Goal: Task Accomplishment & Management: Use online tool/utility

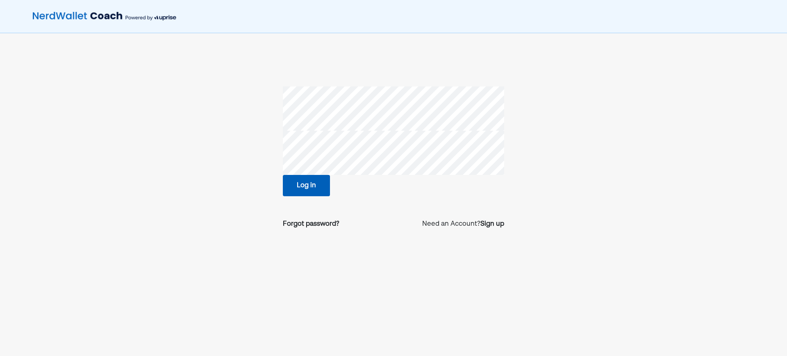
click at [316, 178] on button "Log in" at bounding box center [306, 185] width 47 height 21
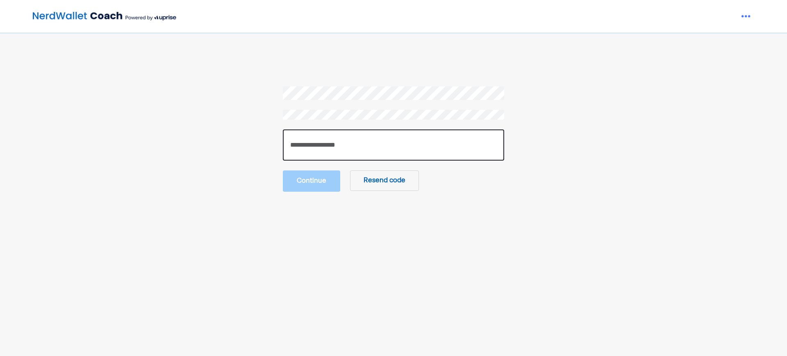
click at [327, 152] on input "number" at bounding box center [393, 144] width 221 height 31
paste input "******"
type input "******"
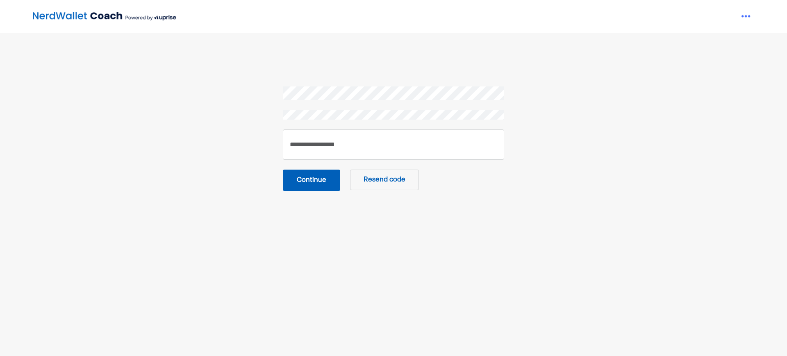
click at [318, 187] on button "Continue" at bounding box center [311, 180] width 57 height 21
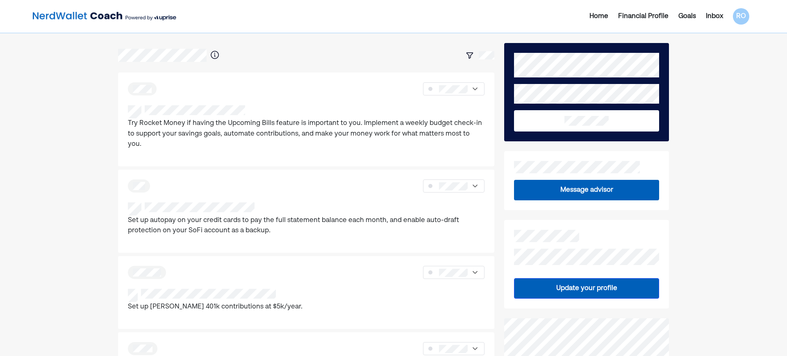
click at [595, 16] on div "Home" at bounding box center [598, 16] width 19 height 10
click at [597, 17] on div "Home" at bounding box center [598, 16] width 19 height 10
click at [597, 16] on div "Home" at bounding box center [598, 16] width 19 height 10
click at [644, 18] on div "Financial Profile" at bounding box center [643, 16] width 50 height 10
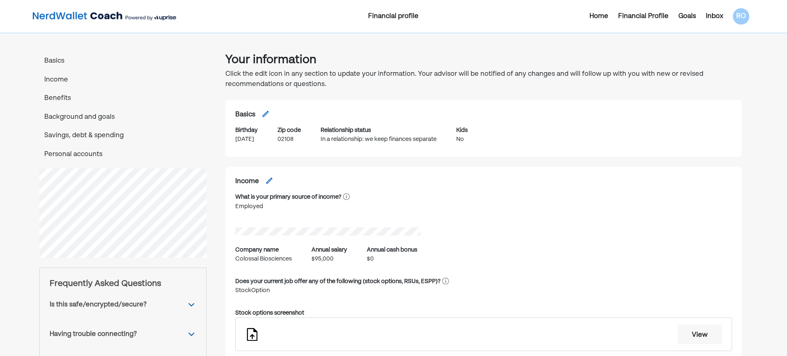
click at [599, 17] on div "Home" at bounding box center [598, 16] width 19 height 10
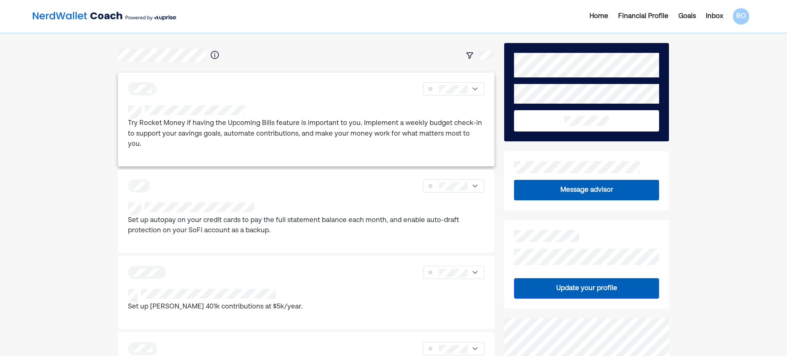
click at [276, 102] on div "Try Rocket Money if having the Upcoming Bills feature is important to you. Impl…" at bounding box center [306, 120] width 376 height 94
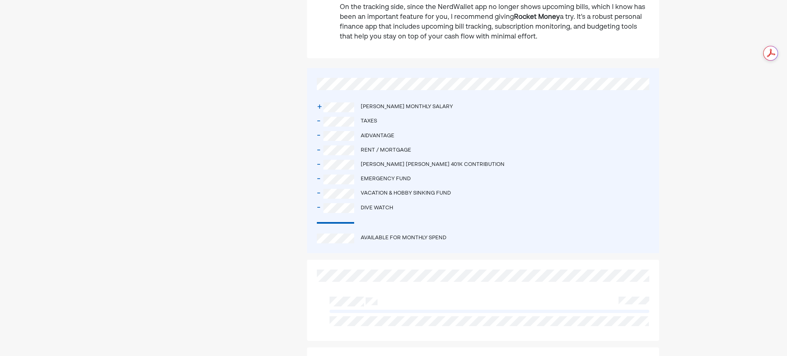
scroll to position [410, 0]
